Goal: Task Accomplishment & Management: Use online tool/utility

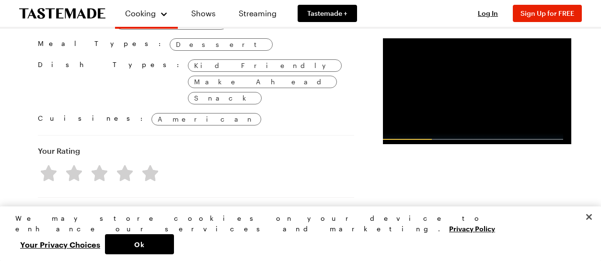
scroll to position [623, 0]
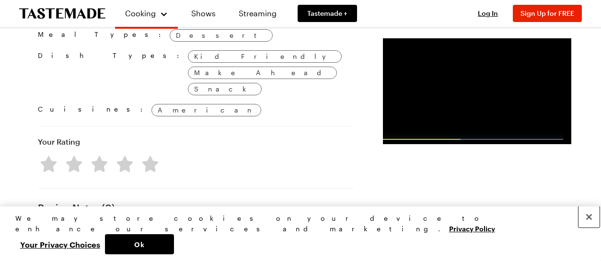
click at [590, 217] on button "Close" at bounding box center [588, 217] width 21 height 21
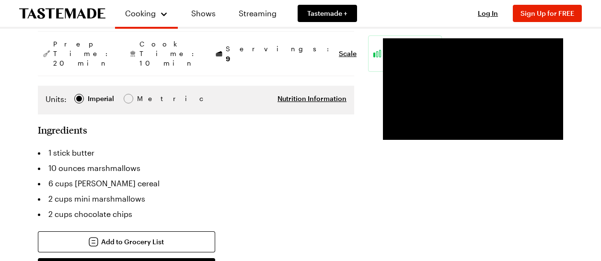
scroll to position [96, 0]
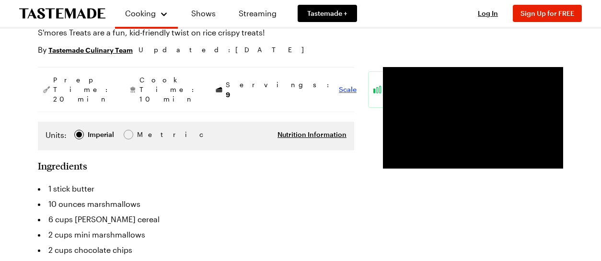
click at [339, 94] on span "Scale" at bounding box center [348, 90] width 18 height 10
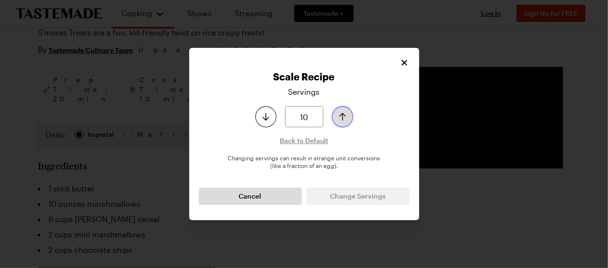
click at [348, 111] on icon "Increase serving size by one" at bounding box center [342, 116] width 11 height 11
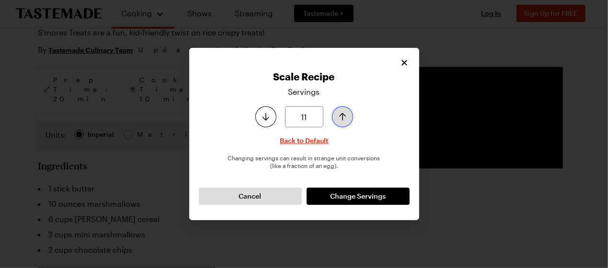
click at [348, 111] on icon "Increase serving size by one" at bounding box center [342, 116] width 11 height 11
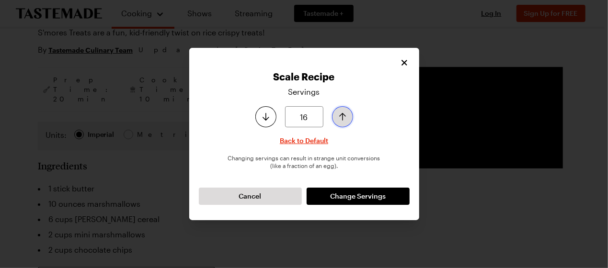
click at [346, 113] on icon "Increase serving size by one" at bounding box center [342, 117] width 7 height 8
click at [348, 111] on icon "Increase serving size by one" at bounding box center [342, 116] width 11 height 11
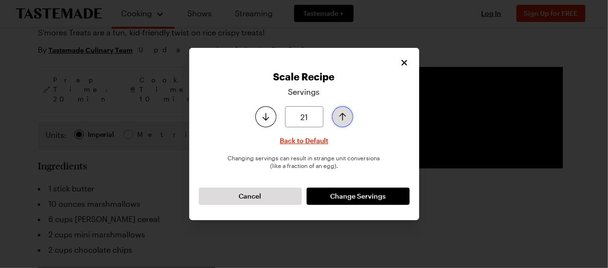
click at [348, 111] on icon "Increase serving size by one" at bounding box center [342, 116] width 11 height 11
click at [346, 113] on icon "Increase serving size by one" at bounding box center [342, 117] width 7 height 8
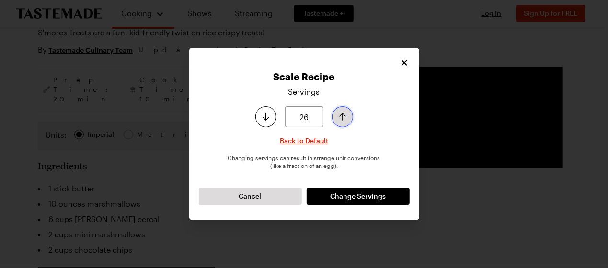
click at [346, 113] on icon "Increase serving size by one" at bounding box center [342, 117] width 7 height 8
type input "30"
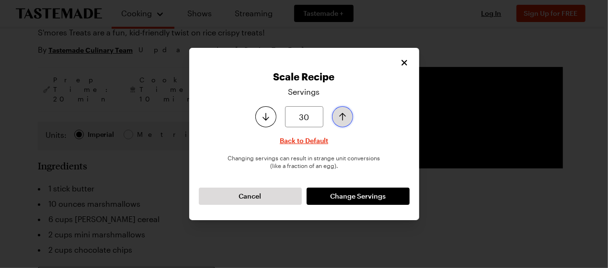
click at [346, 113] on icon "Increase serving size by one" at bounding box center [342, 117] width 7 height 8
click at [342, 201] on span "Change Servings" at bounding box center [358, 197] width 56 height 10
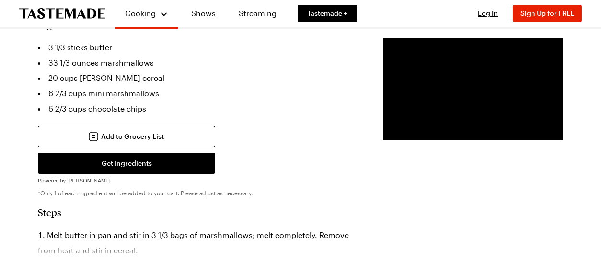
scroll to position [192, 0]
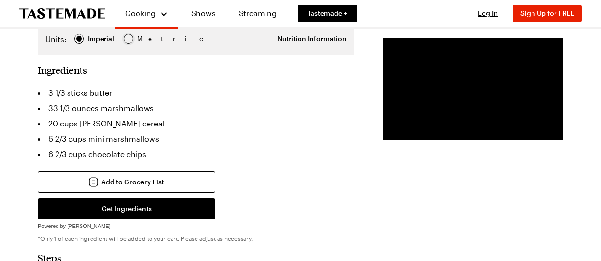
click at [133, 44] on div at bounding box center [129, 39] width 10 height 10
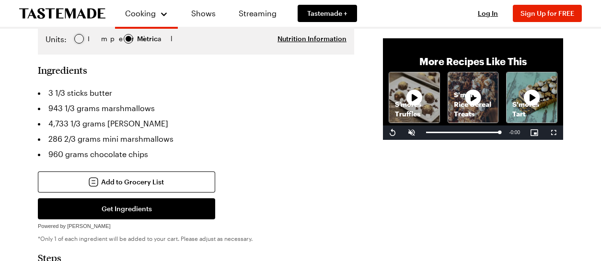
click at [84, 44] on div at bounding box center [79, 39] width 10 height 10
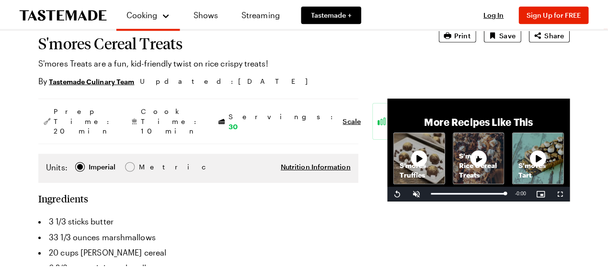
scroll to position [48, 0]
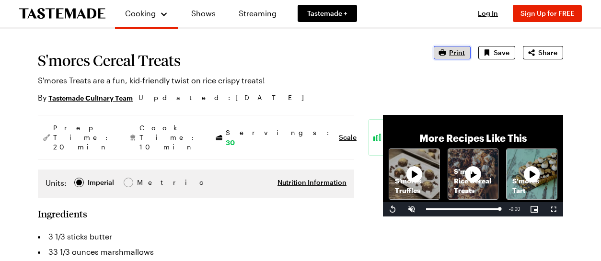
click at [449, 57] on span "Print" at bounding box center [457, 53] width 16 height 10
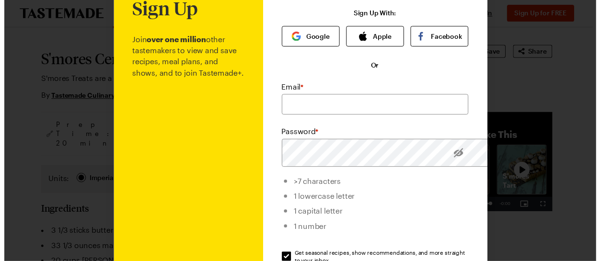
scroll to position [29, 0]
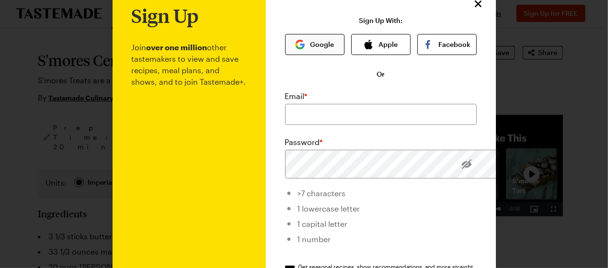
click at [345, 55] on button "Google" at bounding box center [314, 44] width 59 height 21
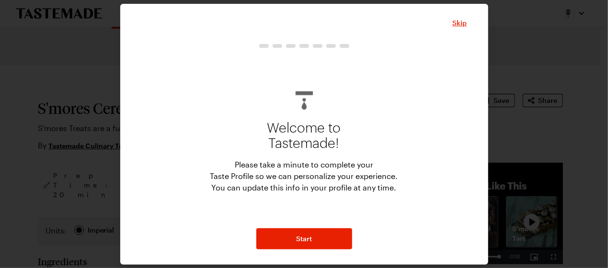
scroll to position [27, 0]
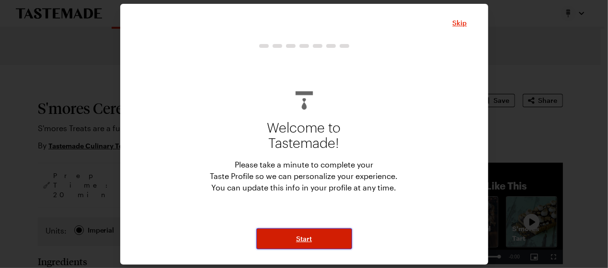
click at [309, 242] on button "Start" at bounding box center [304, 239] width 96 height 21
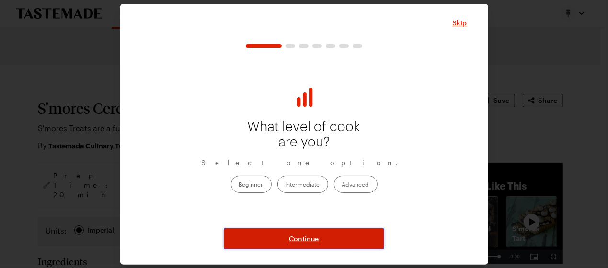
click at [295, 234] on span "Continue" at bounding box center [304, 239] width 30 height 10
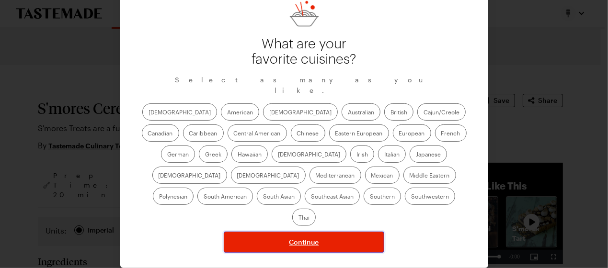
scroll to position [112, 0]
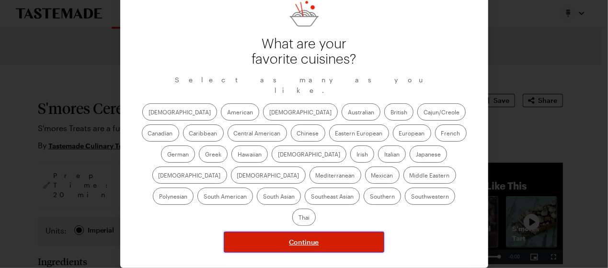
click at [299, 238] on span "Continue" at bounding box center [304, 243] width 30 height 10
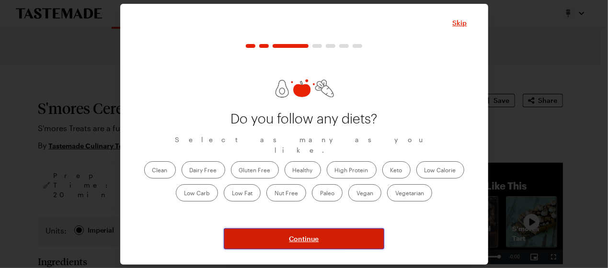
click at [304, 234] on span "Continue" at bounding box center [304, 239] width 30 height 10
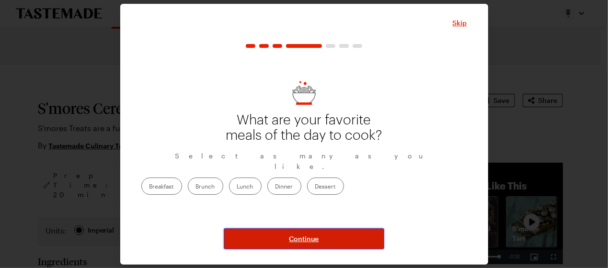
click at [304, 234] on span "Continue" at bounding box center [304, 239] width 30 height 10
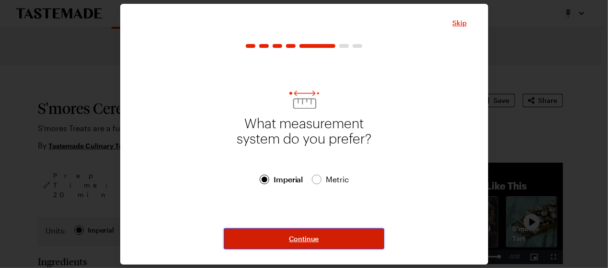
click at [304, 234] on span "Continue" at bounding box center [304, 239] width 30 height 10
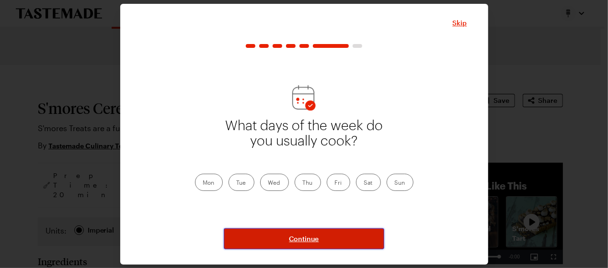
click at [304, 234] on span "Continue" at bounding box center [304, 239] width 30 height 10
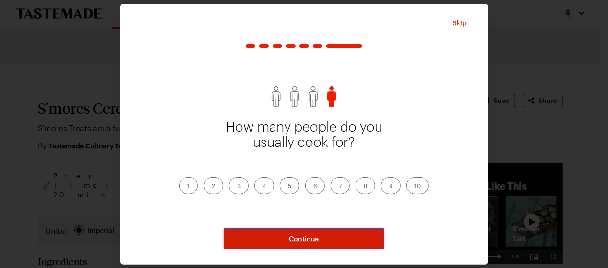
click at [304, 234] on span "Continue" at bounding box center [304, 239] width 30 height 10
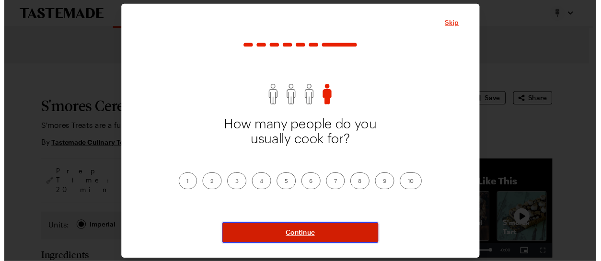
scroll to position [18, 0]
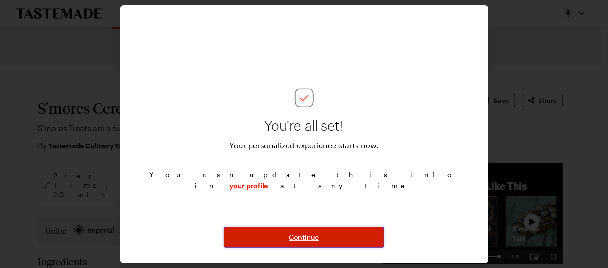
click at [304, 233] on span "Continue" at bounding box center [304, 238] width 30 height 10
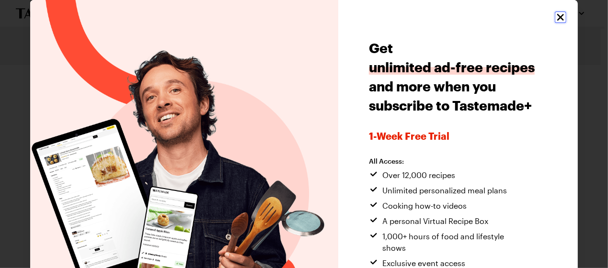
click at [555, 23] on icon "Close" at bounding box center [560, 16] width 11 height 11
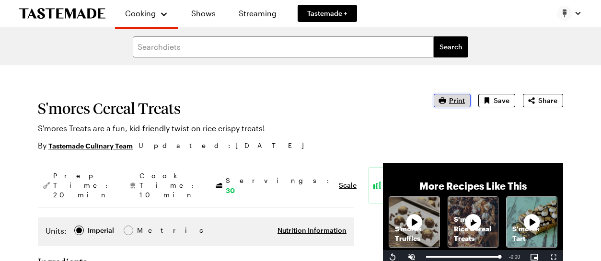
click at [434, 107] on button "Print" at bounding box center [452, 100] width 37 height 13
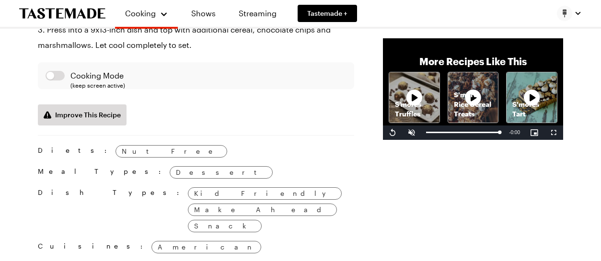
scroll to position [527, 0]
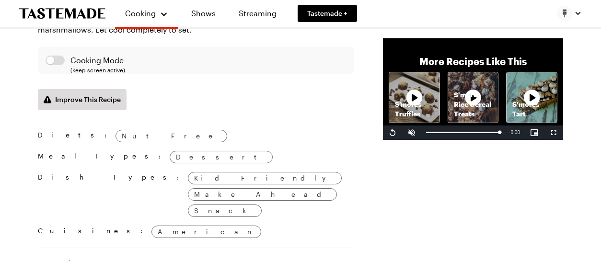
click at [457, 103] on p "S'more Rice Cereal Treats" at bounding box center [473, 104] width 50 height 29
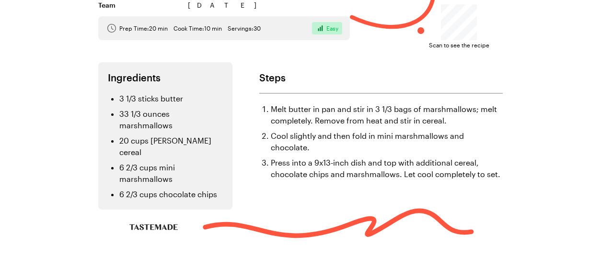
scroll to position [38, 0]
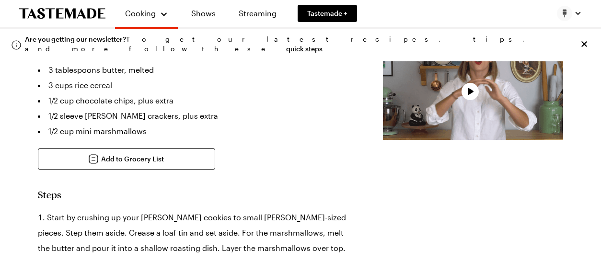
type textarea "x"
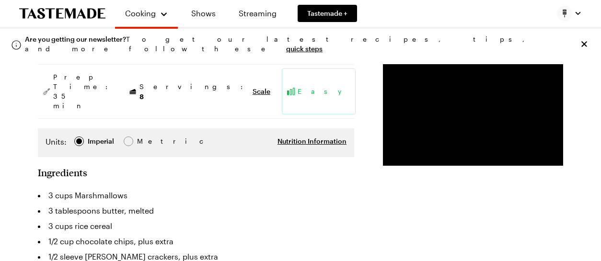
scroll to position [96, 0]
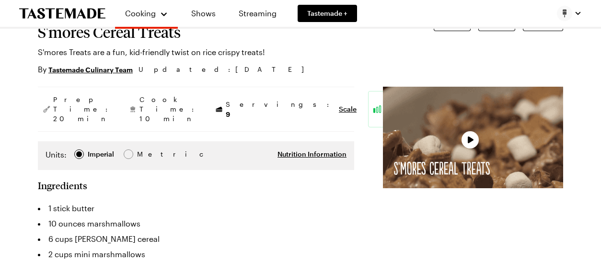
type textarea "x"
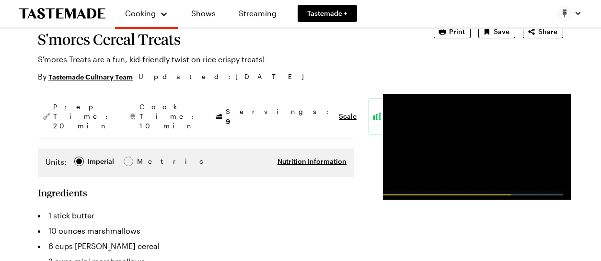
scroll to position [48, 0]
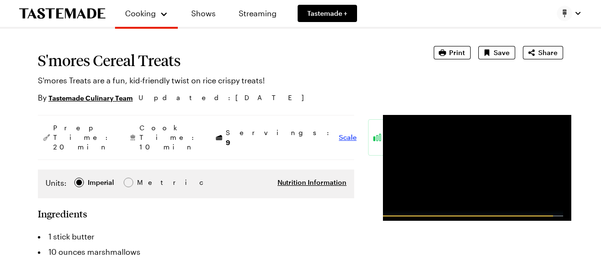
click at [339, 142] on span "Scale" at bounding box center [348, 138] width 18 height 10
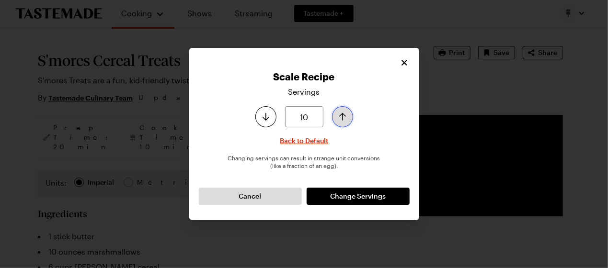
click at [346, 113] on icon "Increase serving size by one" at bounding box center [342, 117] width 7 height 8
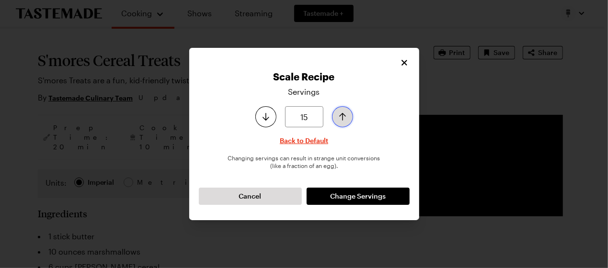
click at [348, 111] on icon "Increase serving size by one" at bounding box center [342, 116] width 11 height 11
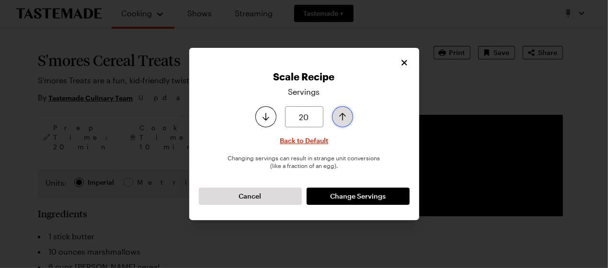
click at [348, 111] on icon "Increase serving size by one" at bounding box center [342, 116] width 11 height 11
click at [260, 115] on icon "Decrease serving size by one" at bounding box center [265, 116] width 11 height 11
type input "18"
click at [260, 115] on icon "Decrease serving size by one" at bounding box center [265, 116] width 11 height 11
click at [365, 201] on span "Change Servings" at bounding box center [358, 197] width 56 height 10
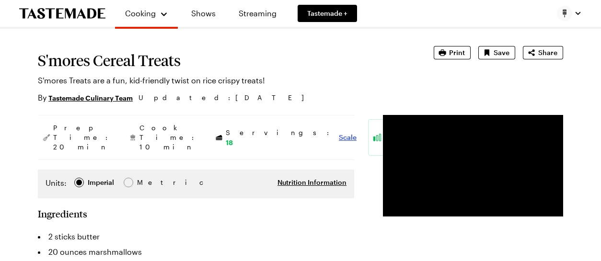
type textarea "x"
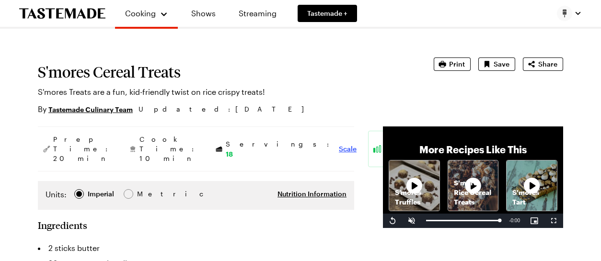
scroll to position [0, 0]
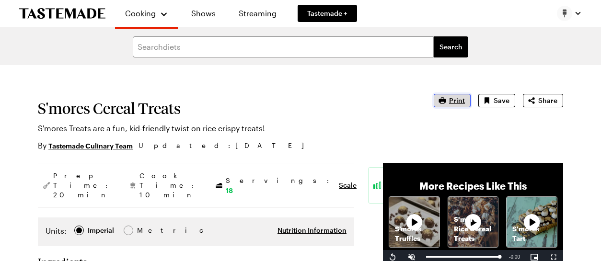
click at [449, 105] on span "Print" at bounding box center [457, 101] width 16 height 10
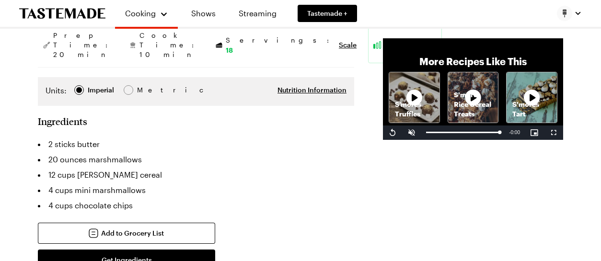
scroll to position [144, 0]
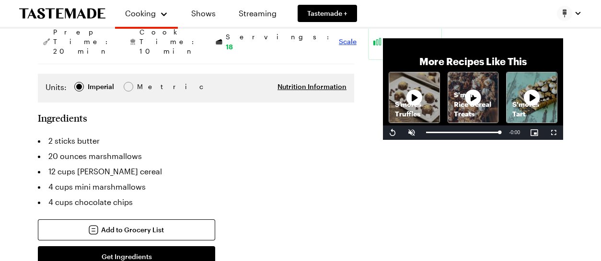
click at [339, 46] on span "Scale" at bounding box center [348, 42] width 18 height 10
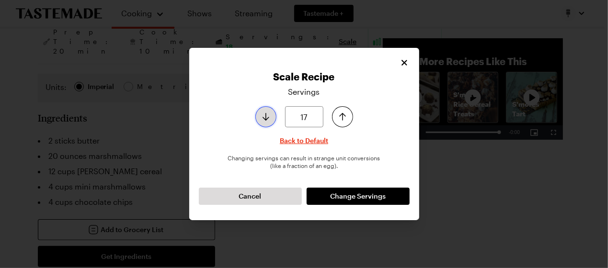
click at [260, 111] on icon "Decrease serving size by one" at bounding box center [265, 116] width 11 height 11
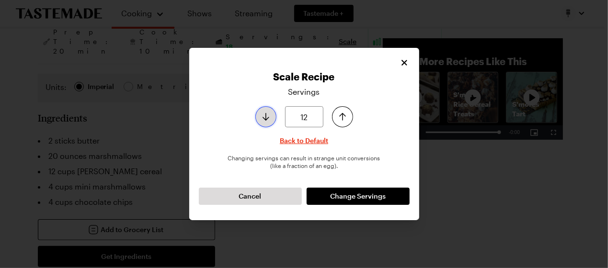
click at [260, 111] on icon "Decrease serving size by one" at bounding box center [265, 116] width 11 height 11
type input "9"
click at [260, 111] on icon "Decrease serving size by one" at bounding box center [265, 116] width 11 height 11
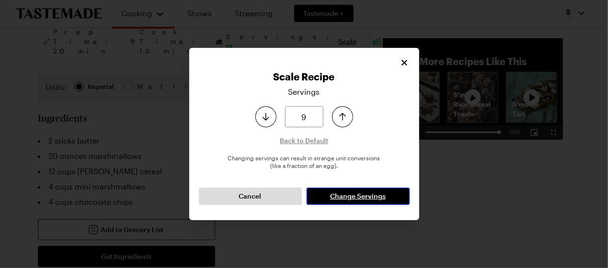
click at [370, 201] on span "Change Servings" at bounding box center [358, 197] width 56 height 10
type textarea "x"
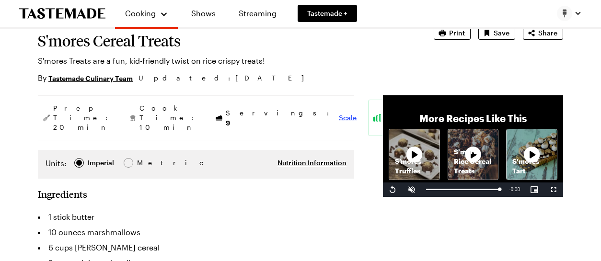
scroll to position [48, 0]
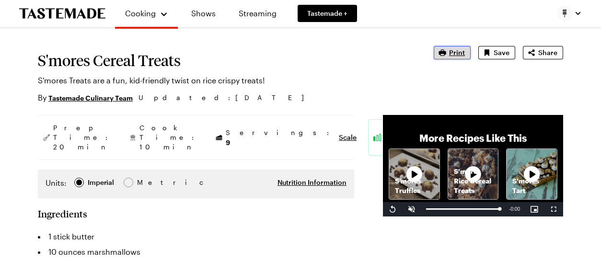
click at [434, 59] on button "Print" at bounding box center [452, 52] width 37 height 13
